Goal: Navigation & Orientation: Find specific page/section

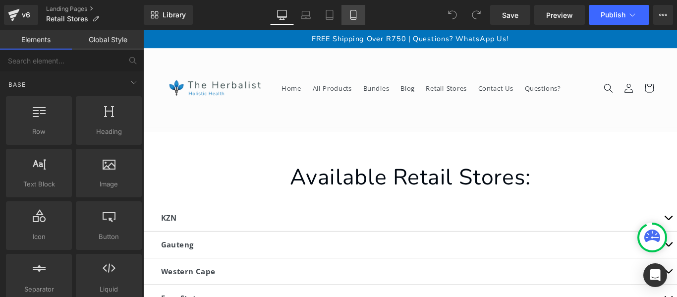
click at [348, 14] on icon at bounding box center [353, 15] width 10 height 10
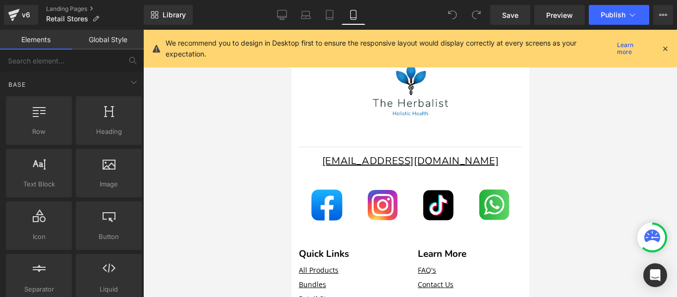
scroll to position [690, 0]
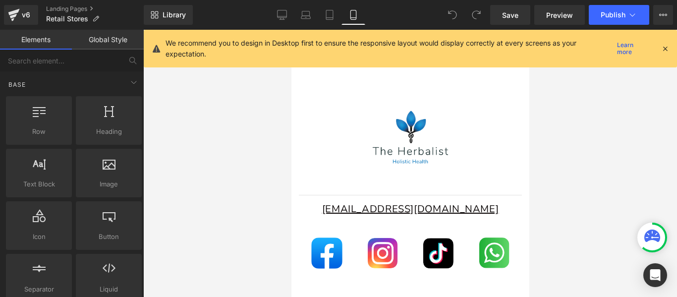
click at [666, 49] on icon at bounding box center [665, 48] width 9 height 9
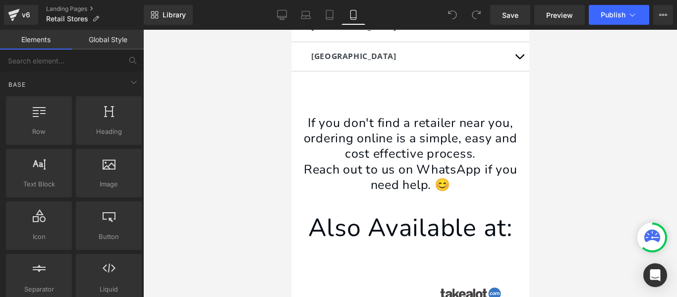
scroll to position [290, 0]
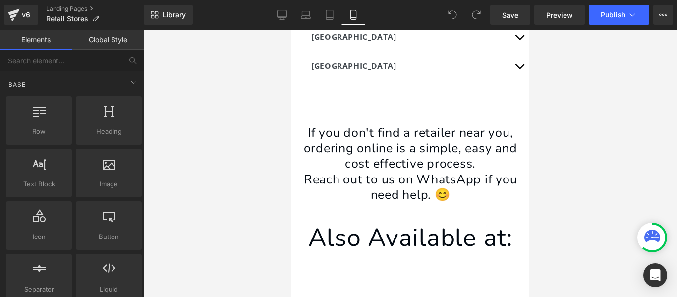
click at [520, 98] on div "If you don't find a retailer near you, ordering online is a simple, easy and co…" at bounding box center [410, 159] width 238 height 126
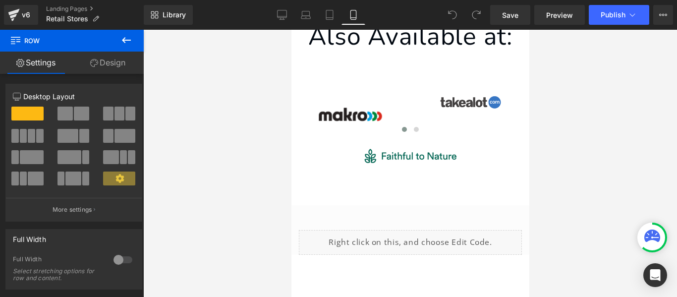
scroll to position [485, 0]
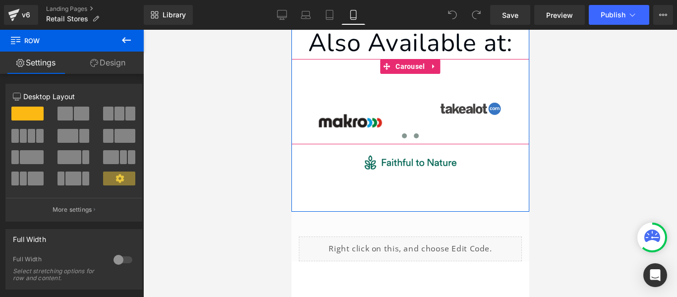
click at [413, 135] on span at bounding box center [415, 135] width 5 height 5
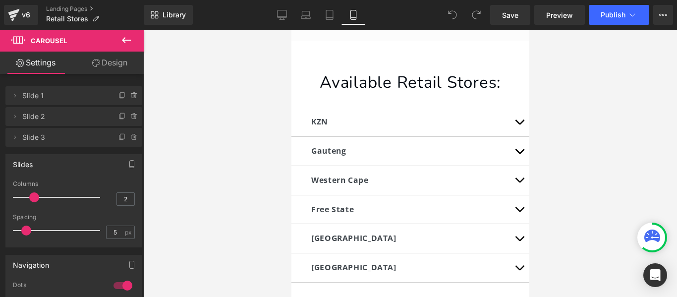
scroll to position [112, 0]
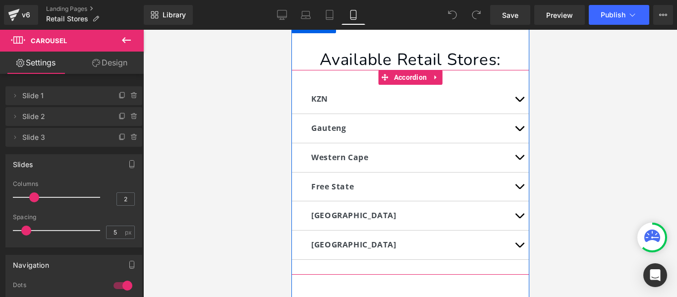
click at [519, 102] on span "button" at bounding box center [519, 102] width 0 height 0
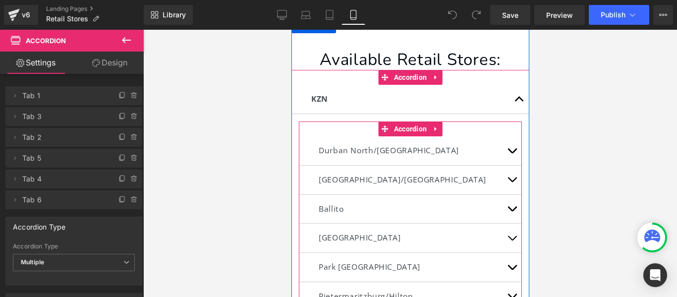
click at [507, 206] on button "button" at bounding box center [512, 209] width 20 height 29
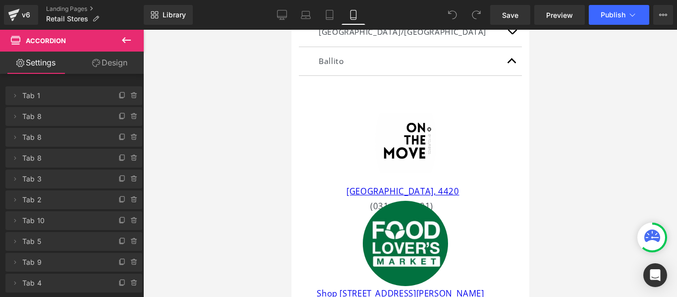
scroll to position [230, 0]
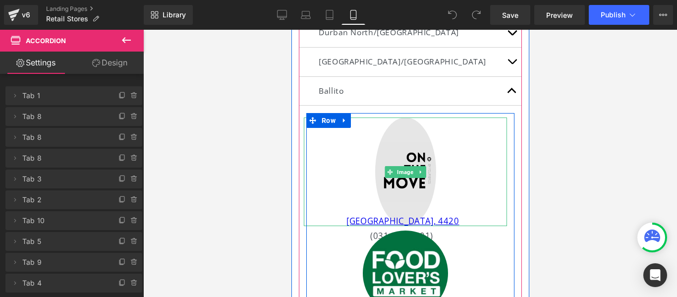
click at [422, 148] on img at bounding box center [405, 171] width 61 height 109
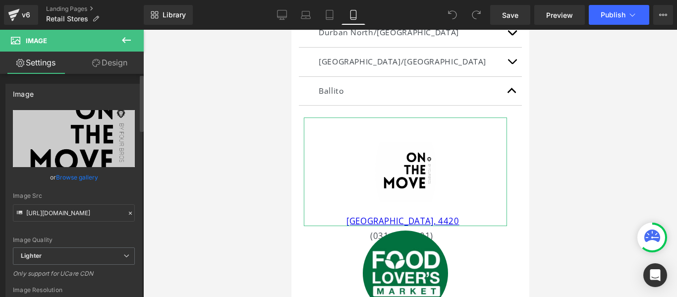
click at [139, 208] on div "Image [URL][DOMAIN_NAME] Replace Image Upload image or Browse gallery Image Src…" at bounding box center [74, 222] width 148 height 292
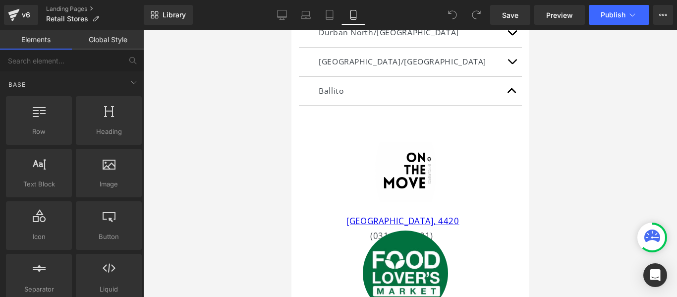
click at [144, 125] on div at bounding box center [410, 163] width 534 height 267
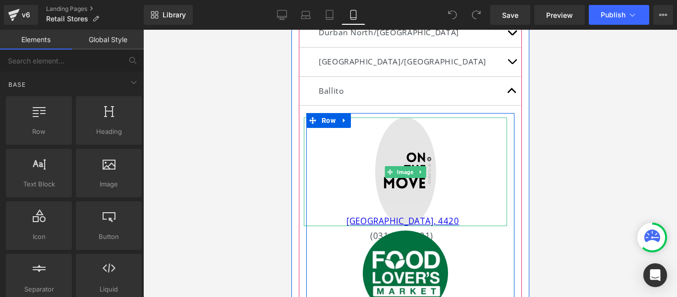
click at [417, 169] on icon at bounding box center [419, 172] width 5 height 6
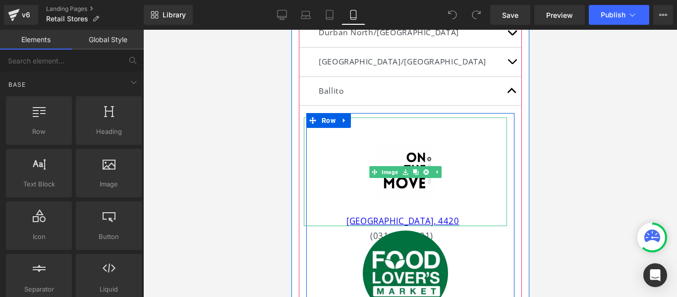
click at [438, 173] on div at bounding box center [404, 171] width 203 height 109
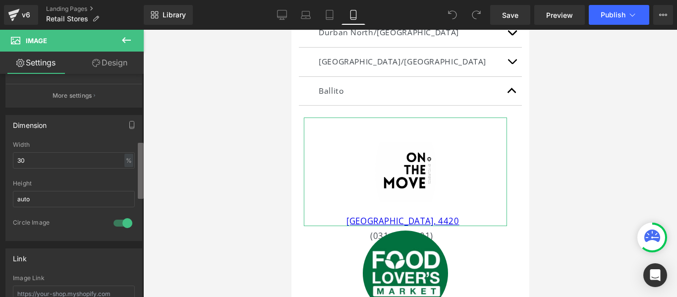
scroll to position [286, 0]
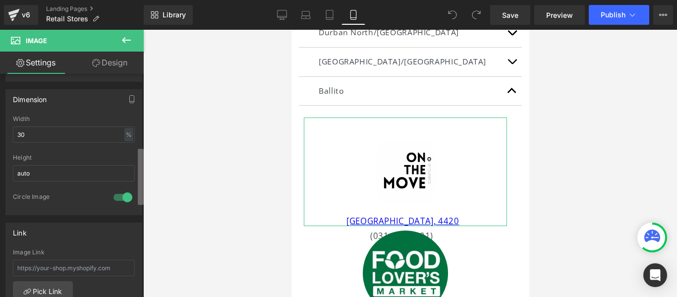
click at [130, 195] on div "Image [URL][DOMAIN_NAME] Replace Image Upload image or Browse gallery Image Src…" at bounding box center [72, 188] width 144 height 228
click at [123, 198] on div at bounding box center [123, 197] width 24 height 16
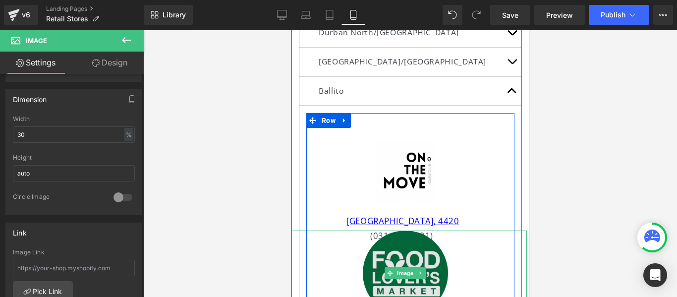
click at [395, 245] on img at bounding box center [404, 272] width 85 height 85
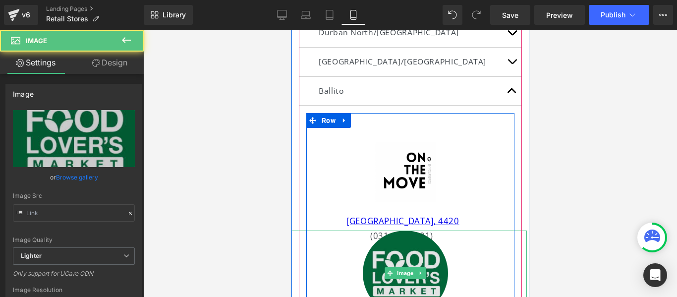
type input "[URL][DOMAIN_NAME]"
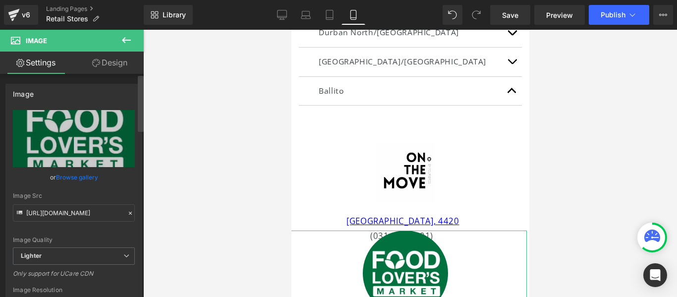
click at [140, 220] on div at bounding box center [141, 188] width 6 height 224
click at [140, 207] on div at bounding box center [141, 188] width 6 height 224
click at [140, 206] on div at bounding box center [141, 188] width 6 height 224
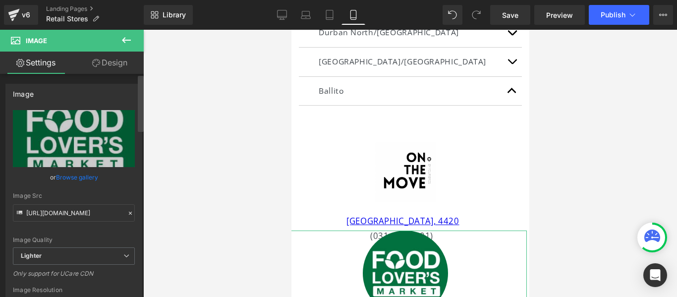
click at [140, 206] on div at bounding box center [141, 188] width 6 height 224
click at [139, 204] on div at bounding box center [141, 188] width 6 height 224
drag, startPoint x: 140, startPoint y: 134, endPoint x: 137, endPoint y: 151, distance: 16.5
click at [137, 151] on div "Image [URL][DOMAIN_NAME] Replace Image Upload image or Browse gallery Image Src…" at bounding box center [72, 188] width 144 height 228
